Goal: Find specific page/section: Find specific page/section

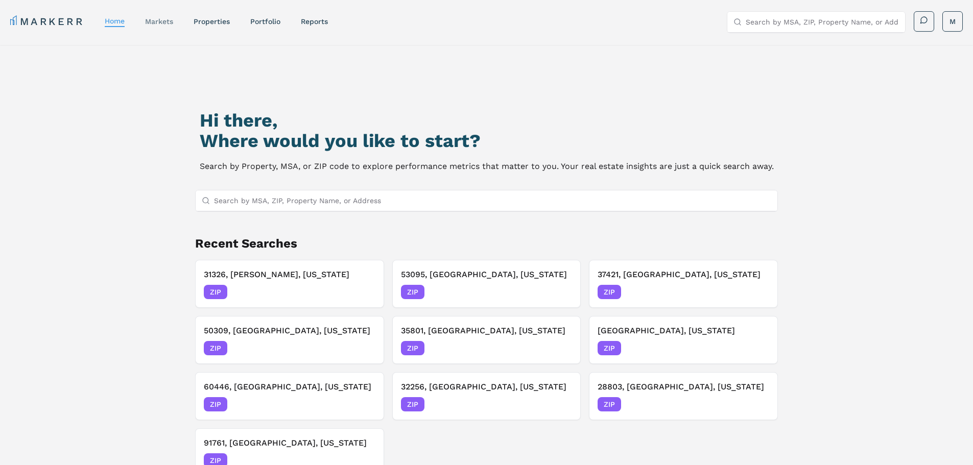
click at [160, 20] on link "markets" at bounding box center [159, 21] width 28 height 8
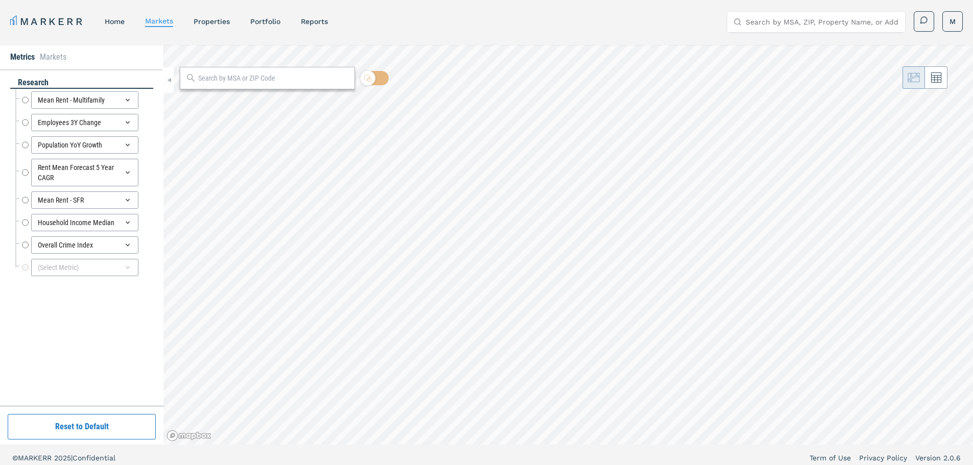
radio input "true"
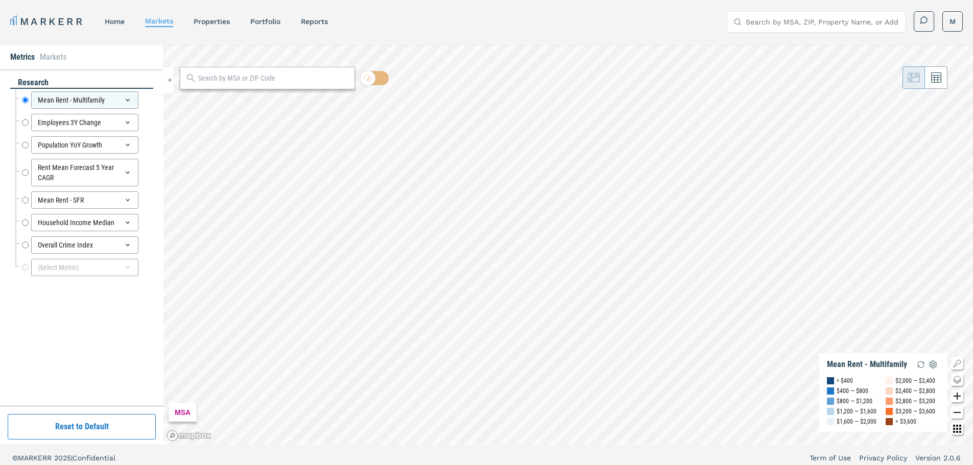
click at [239, 78] on input "text" at bounding box center [273, 78] width 151 height 11
type input "31326"
click at [330, 102] on span "ZIP" at bounding box center [337, 101] width 20 height 9
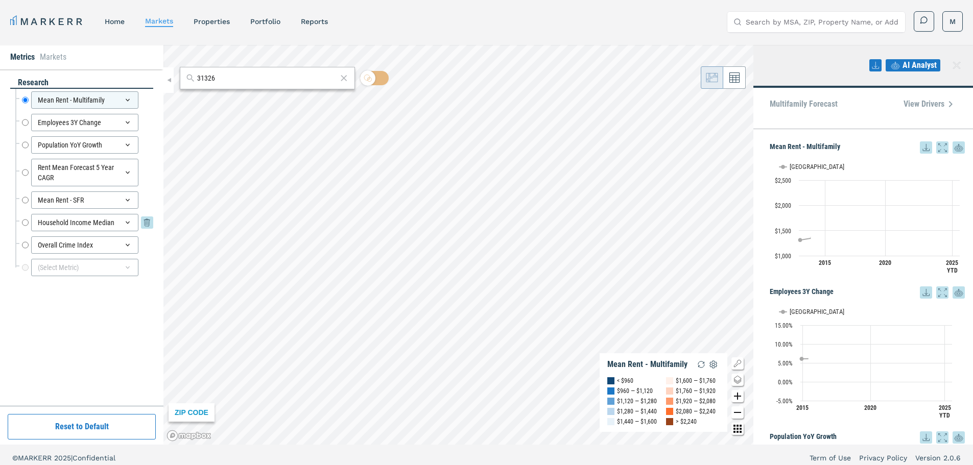
click at [83, 223] on div "Household Income Median" at bounding box center [84, 222] width 107 height 17
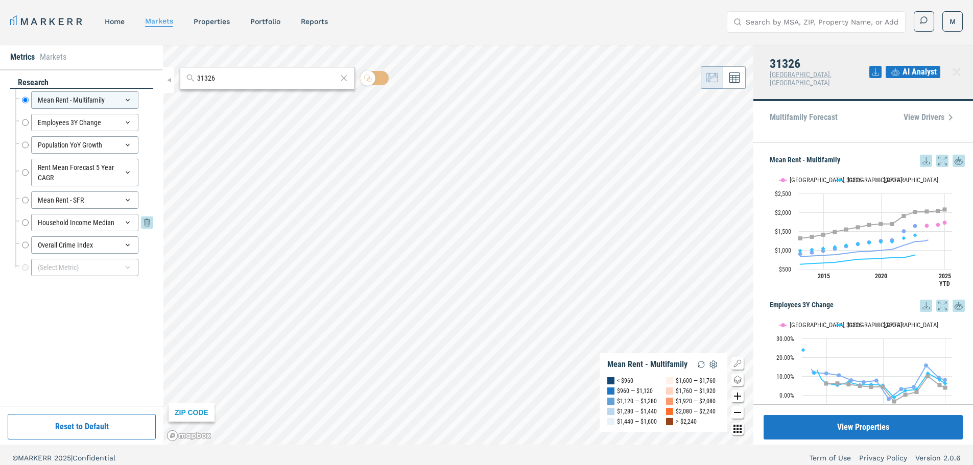
click at [26, 222] on input "Household Income Median" at bounding box center [25, 222] width 7 height 17
radio input "false"
radio input "true"
